Goal: Find specific page/section: Find specific page/section

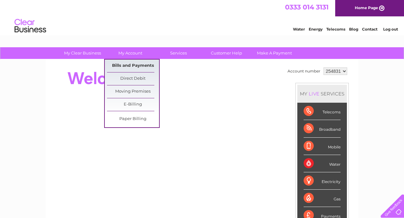
click at [133, 63] on link "Bills and Payments" at bounding box center [133, 66] width 52 height 13
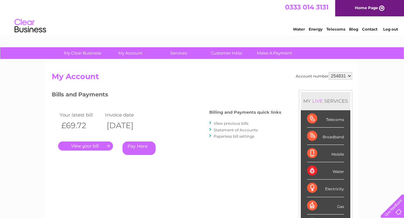
click at [99, 147] on link "." at bounding box center [85, 146] width 55 height 9
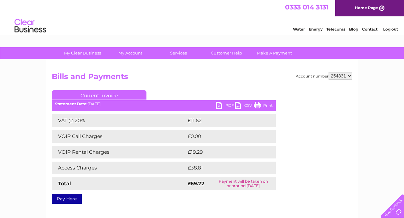
click at [267, 105] on link "Print" at bounding box center [263, 106] width 19 height 9
click at [219, 105] on link "PDF" at bounding box center [225, 106] width 19 height 9
click at [388, 30] on link "Log out" at bounding box center [390, 29] width 15 height 5
